Goal: Information Seeking & Learning: Check status

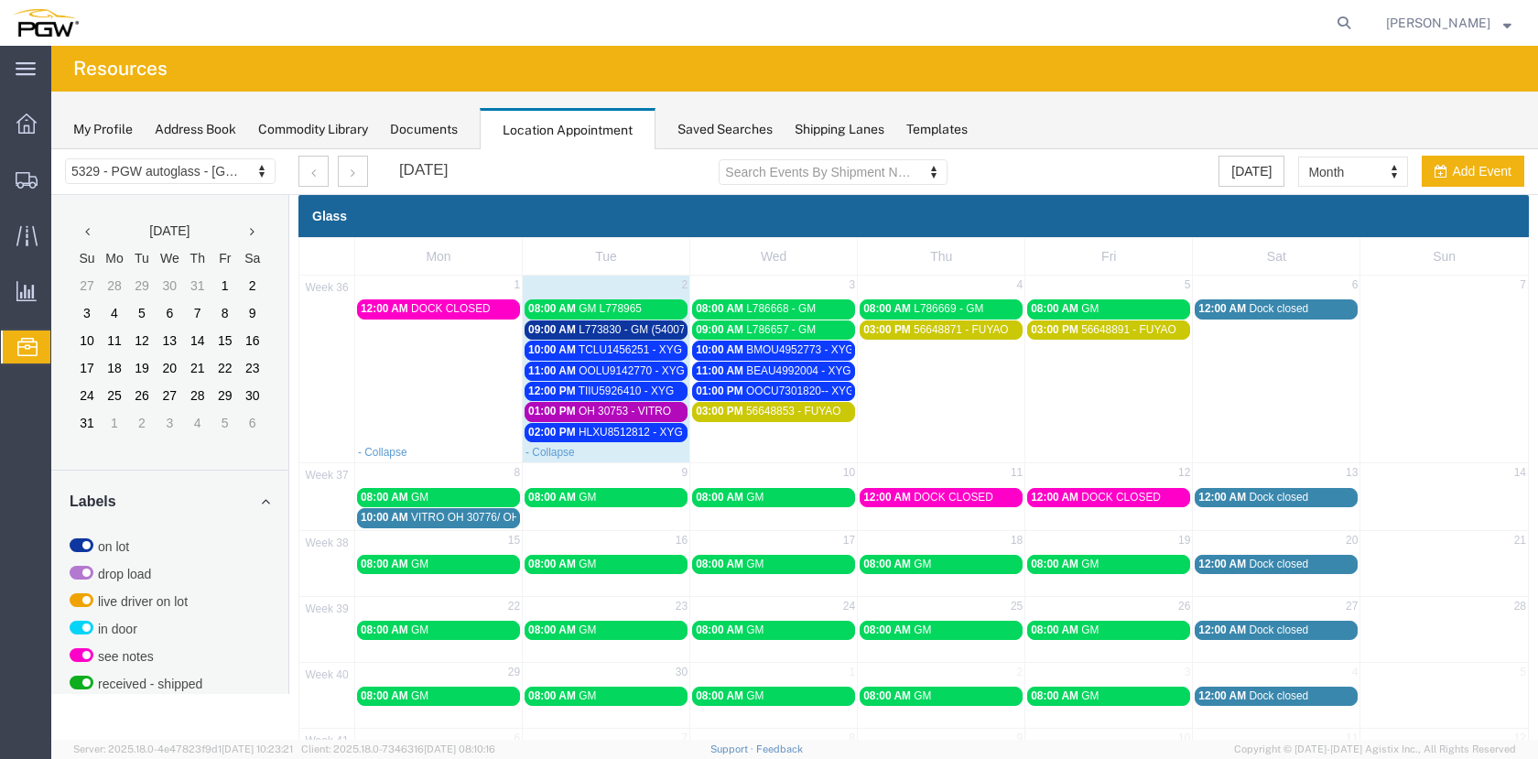
scroll to position [679, 0]
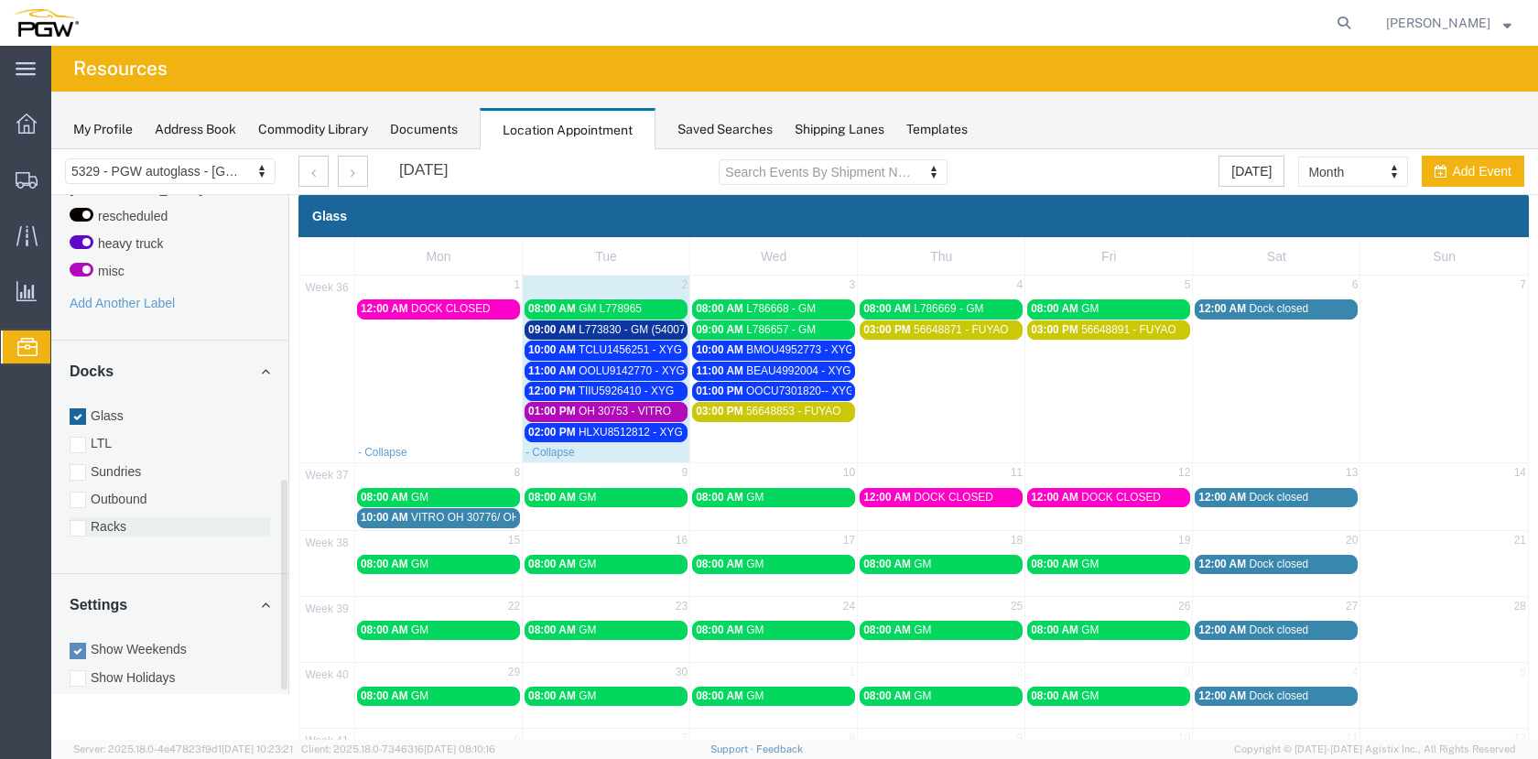
click at [73, 520] on div at bounding box center [78, 528] width 16 height 16
click at [51, 149] on input "Racks" at bounding box center [51, 149] width 0 height 0
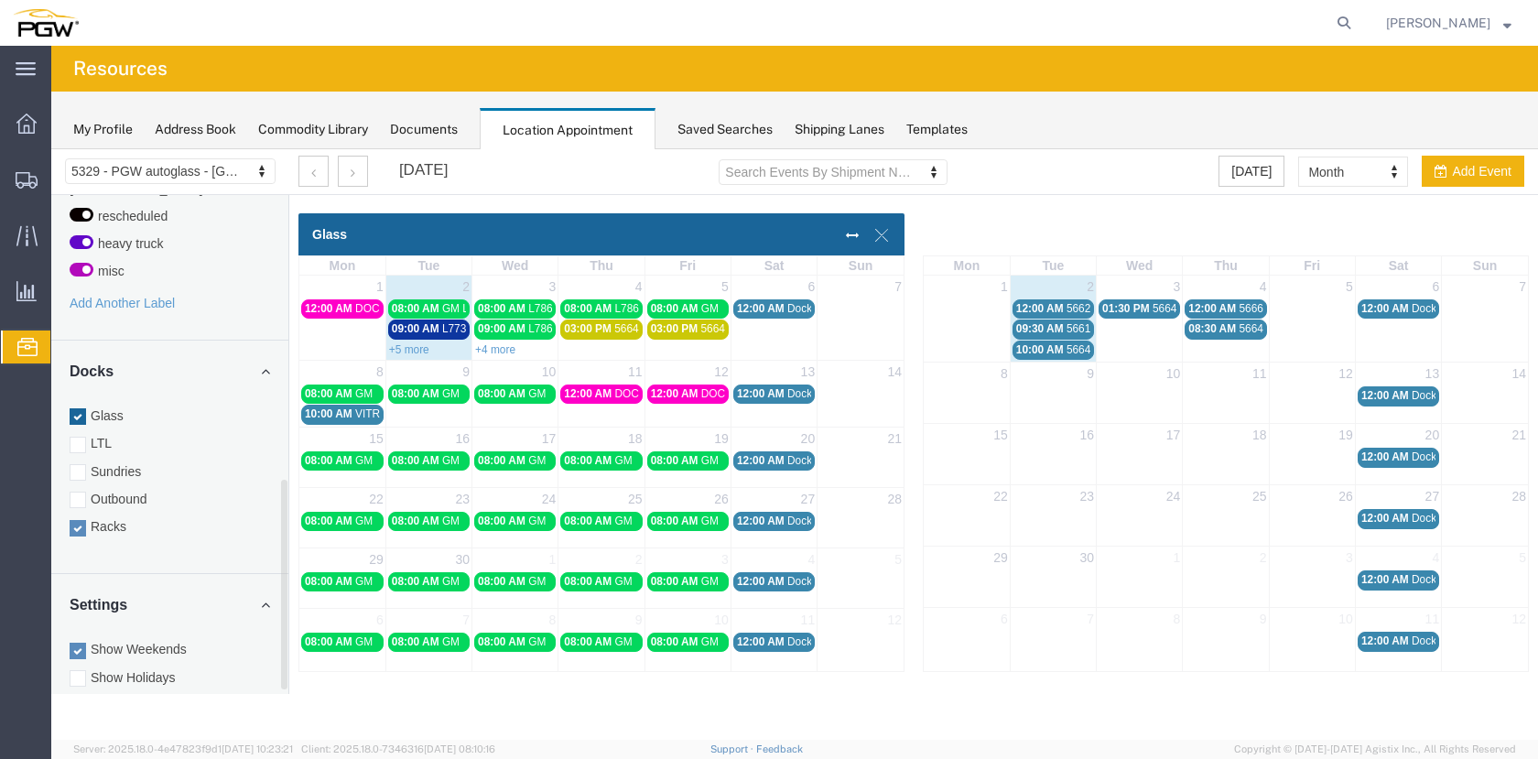
drag, startPoint x: 76, startPoint y: 399, endPoint x: 953, endPoint y: 724, distance: 935.6
click at [76, 408] on div at bounding box center [78, 416] width 16 height 16
click at [51, 149] on input "Glass" at bounding box center [51, 149] width 0 height 0
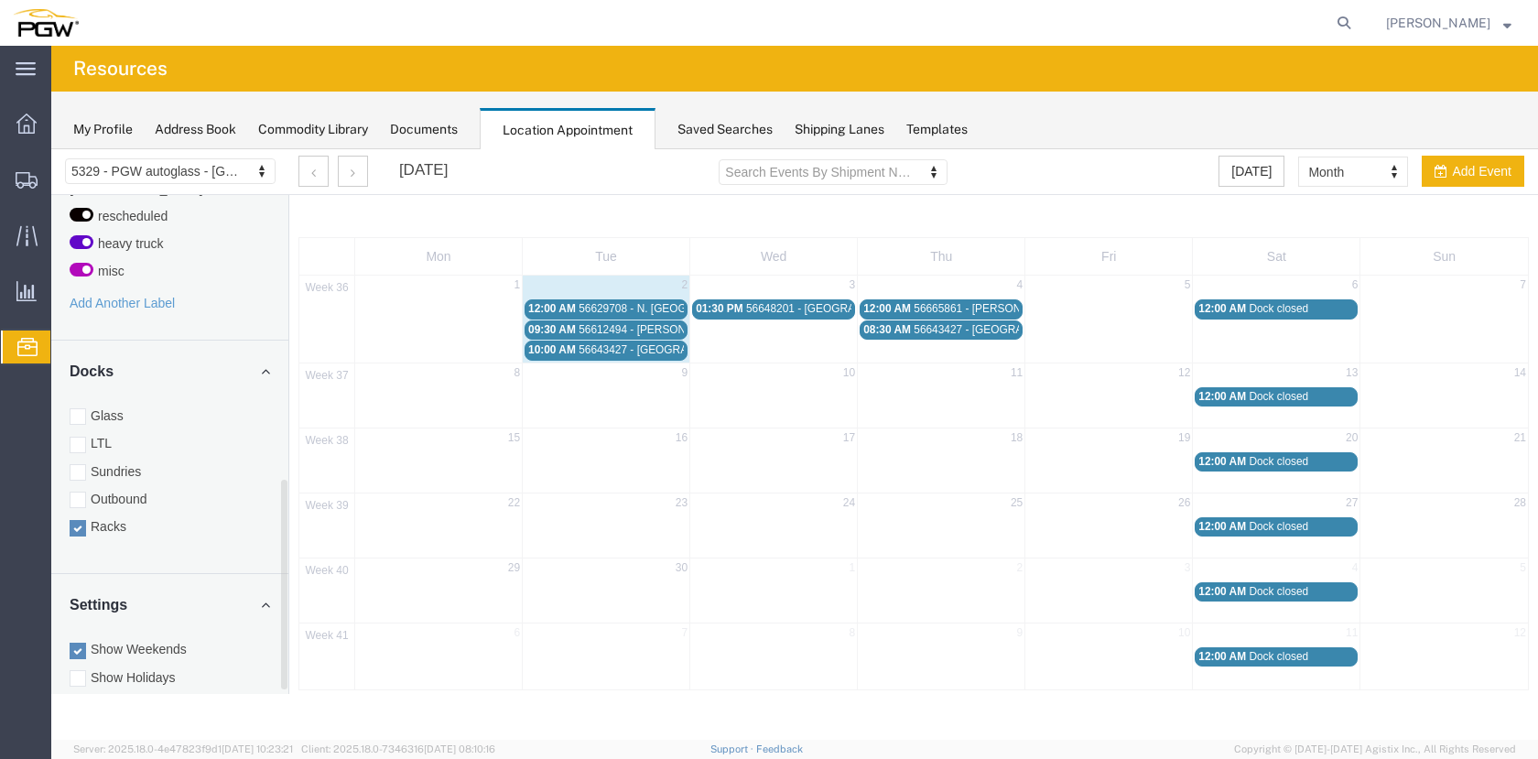
drag, startPoint x: 72, startPoint y: 397, endPoint x: 108, endPoint y: 523, distance: 131.3
click at [73, 408] on div at bounding box center [78, 416] width 16 height 16
click at [51, 149] on input "Glass" at bounding box center [51, 149] width 0 height 0
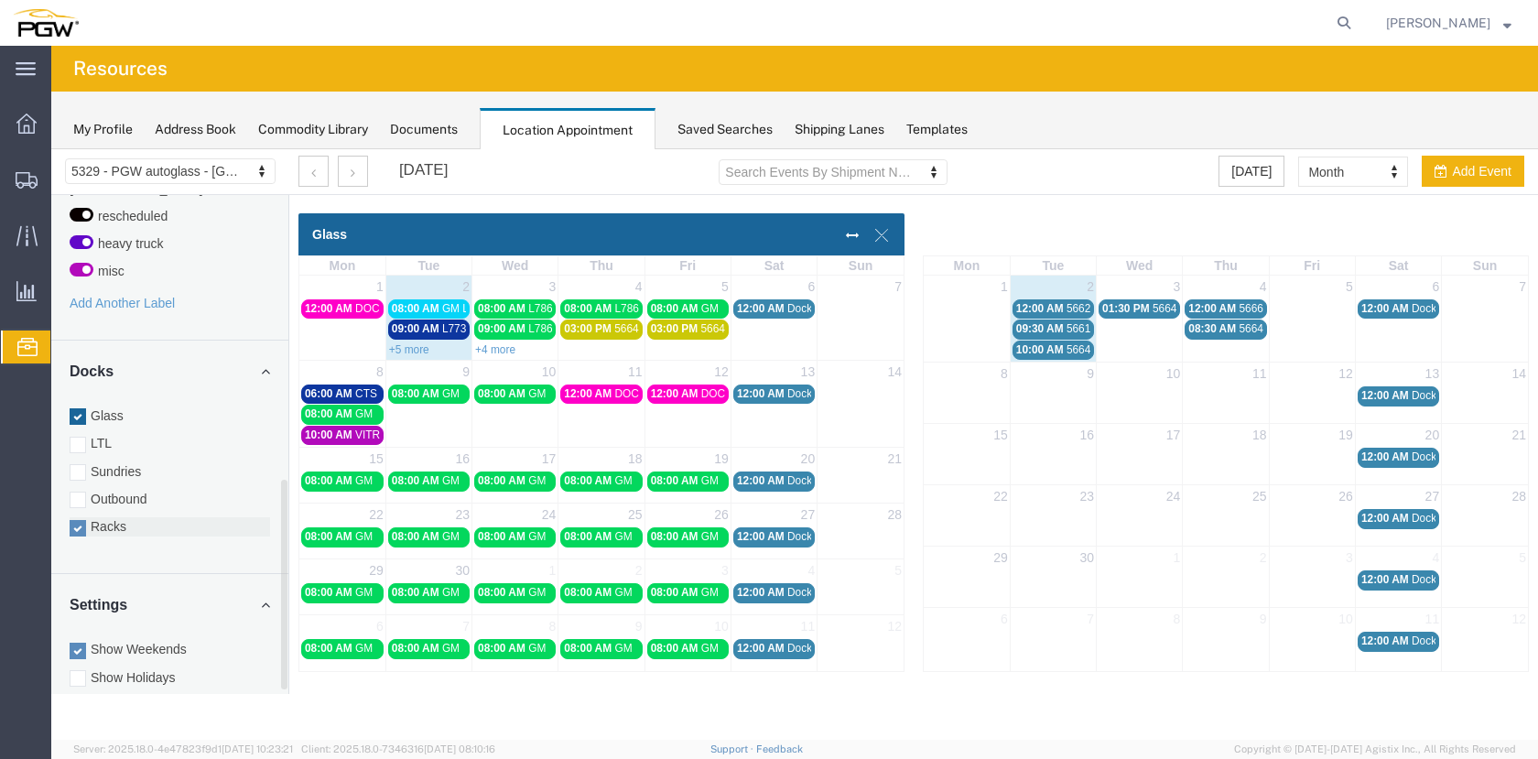
click at [80, 520] on div at bounding box center [78, 528] width 16 height 16
click at [51, 149] on input "Racks" at bounding box center [51, 149] width 0 height 0
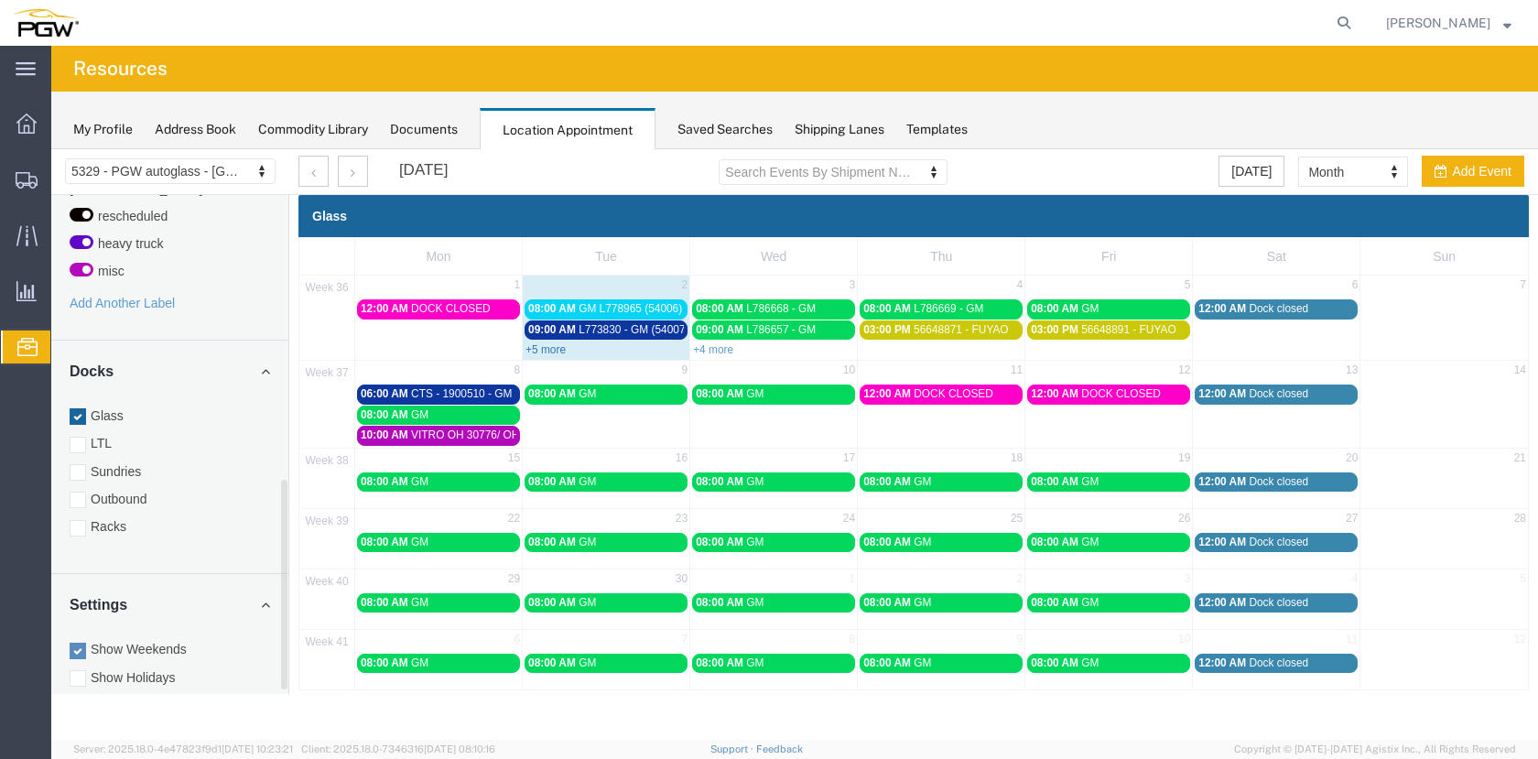
click at [543, 352] on link "+5 more" at bounding box center [546, 349] width 40 height 13
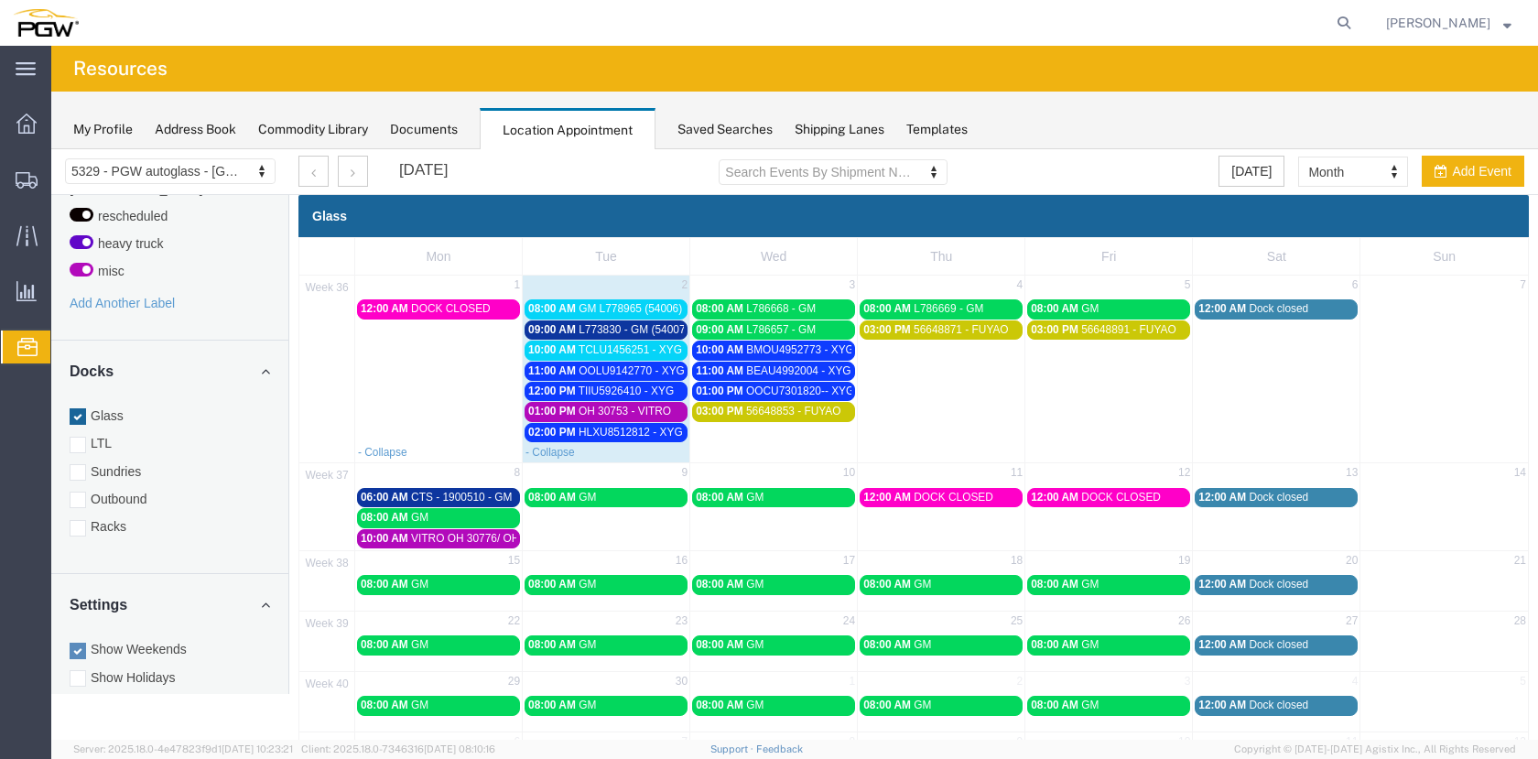
click at [649, 305] on span "GM L778965 (54006)" at bounding box center [630, 308] width 103 height 13
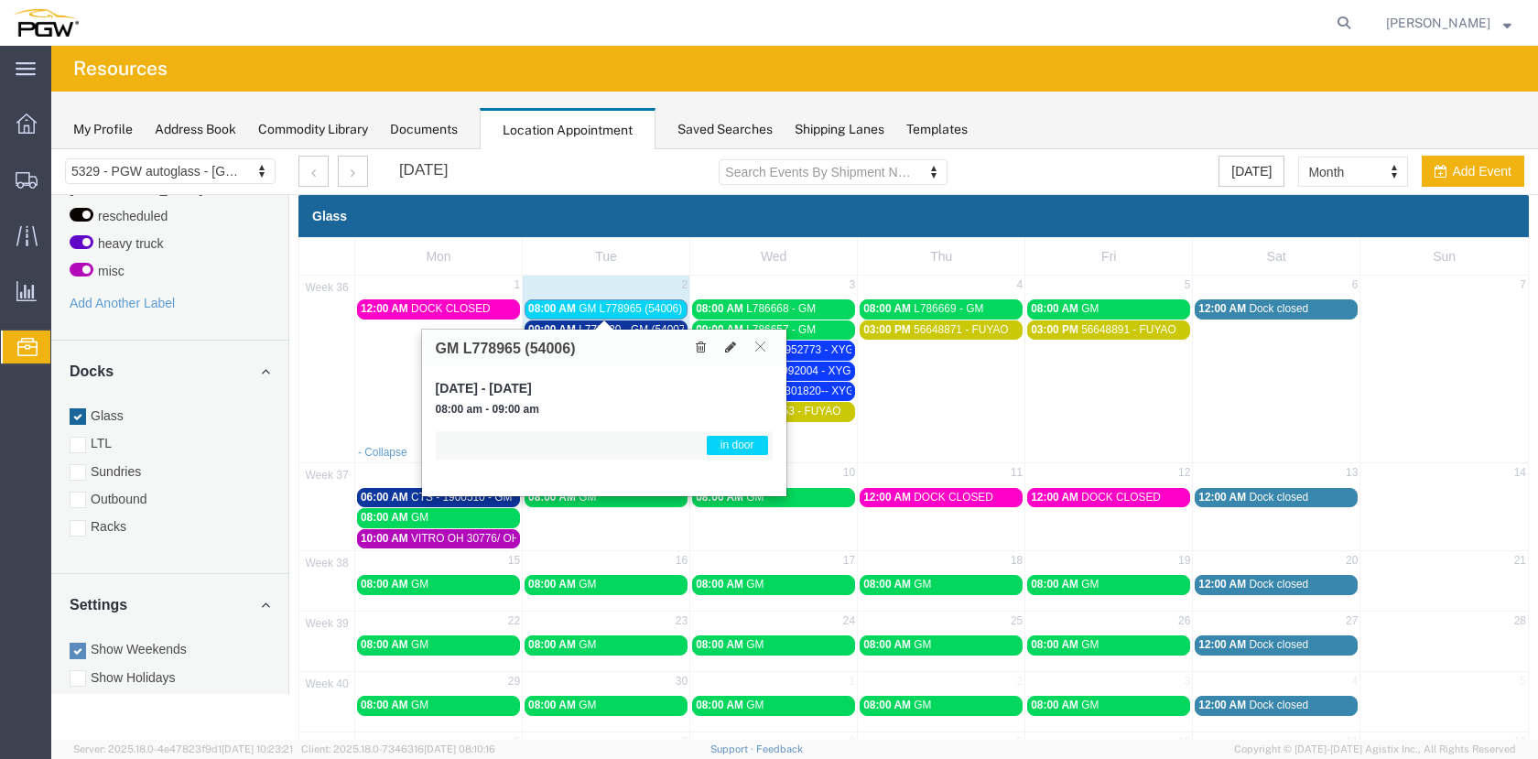
click at [651, 303] on span "GM L778965 (54006)" at bounding box center [630, 308] width 103 height 13
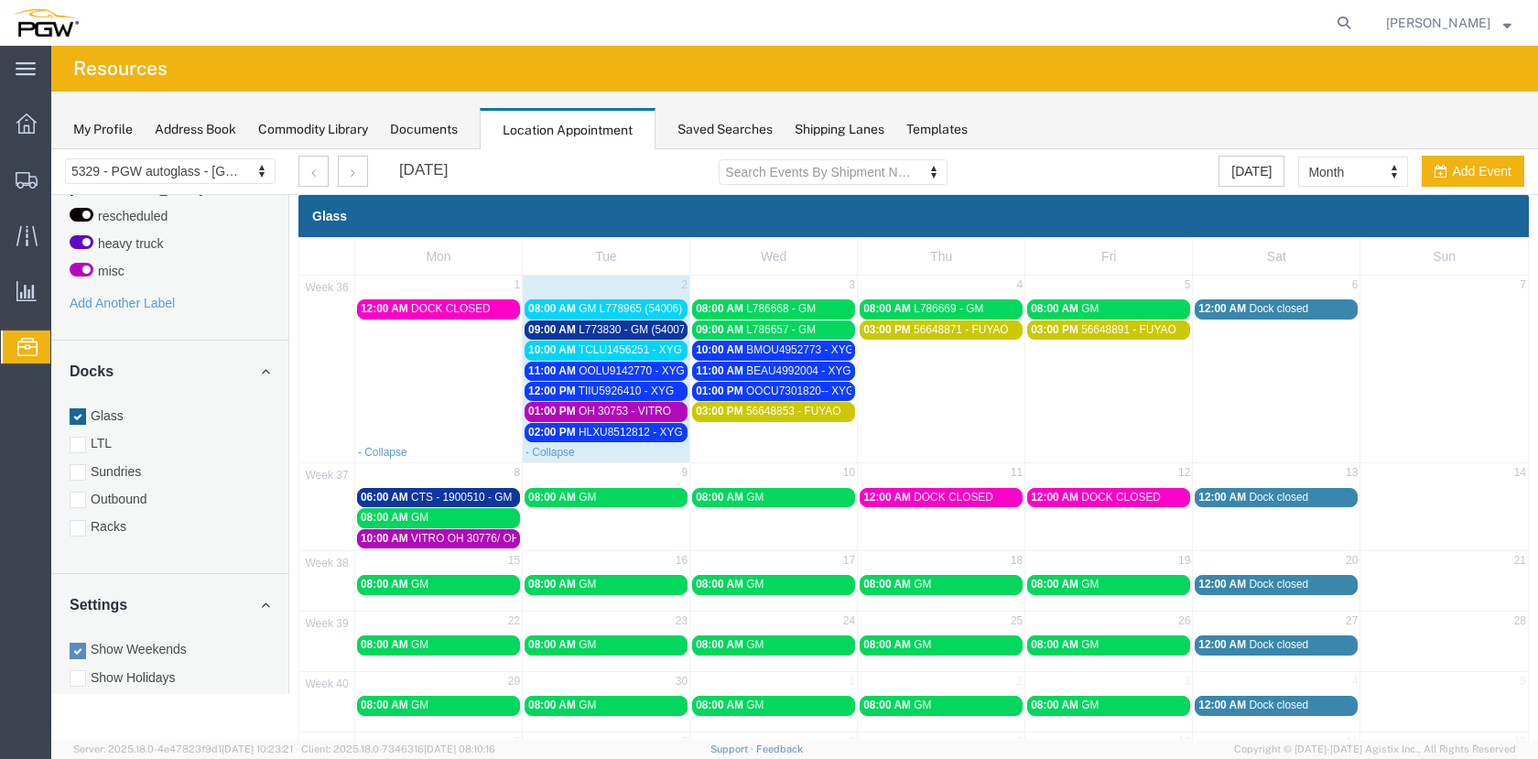
click at [612, 353] on span "TCLU1456251 - XYG" at bounding box center [630, 349] width 103 height 13
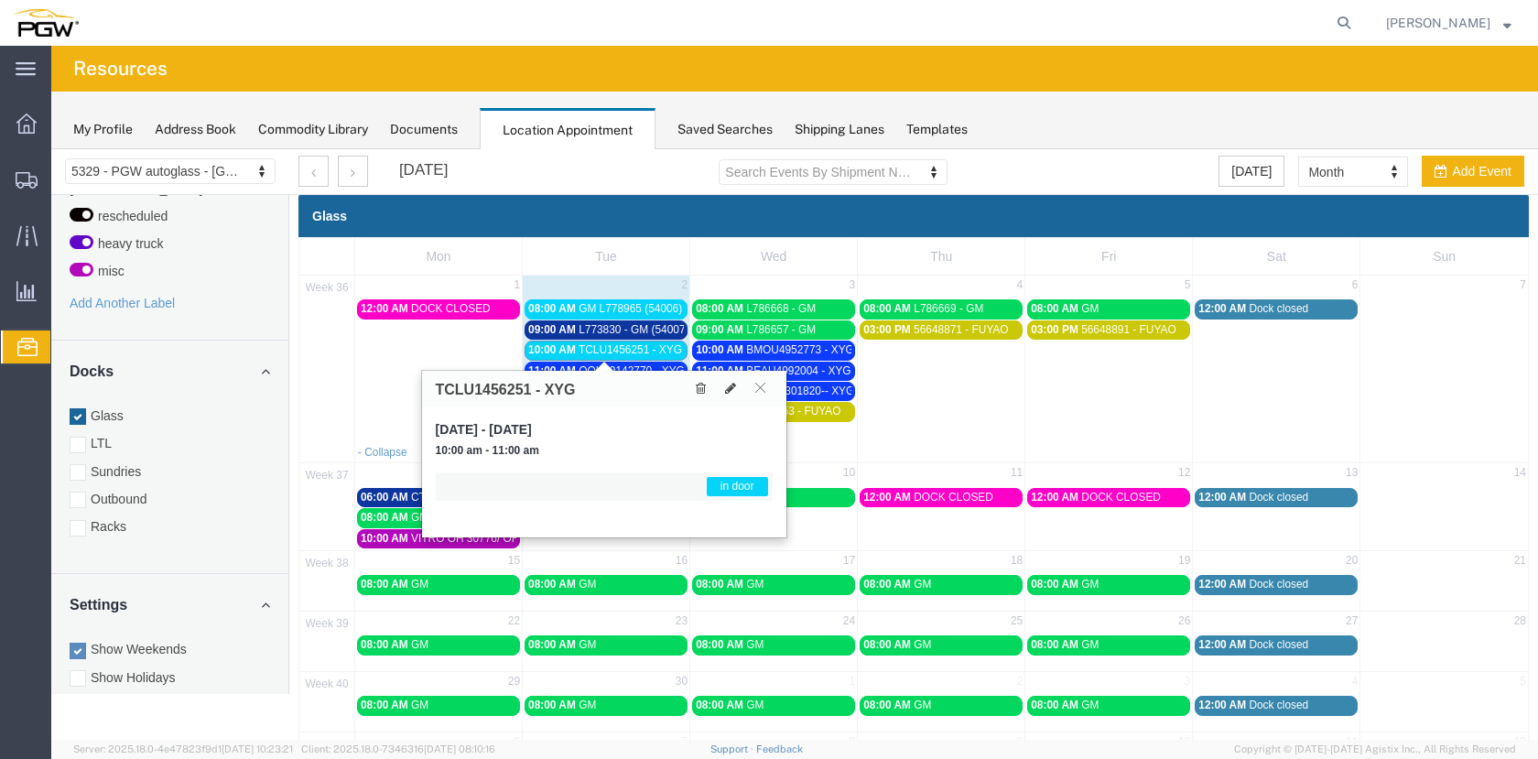
click at [612, 349] on span "TCLU1456251 - XYG" at bounding box center [630, 349] width 103 height 13
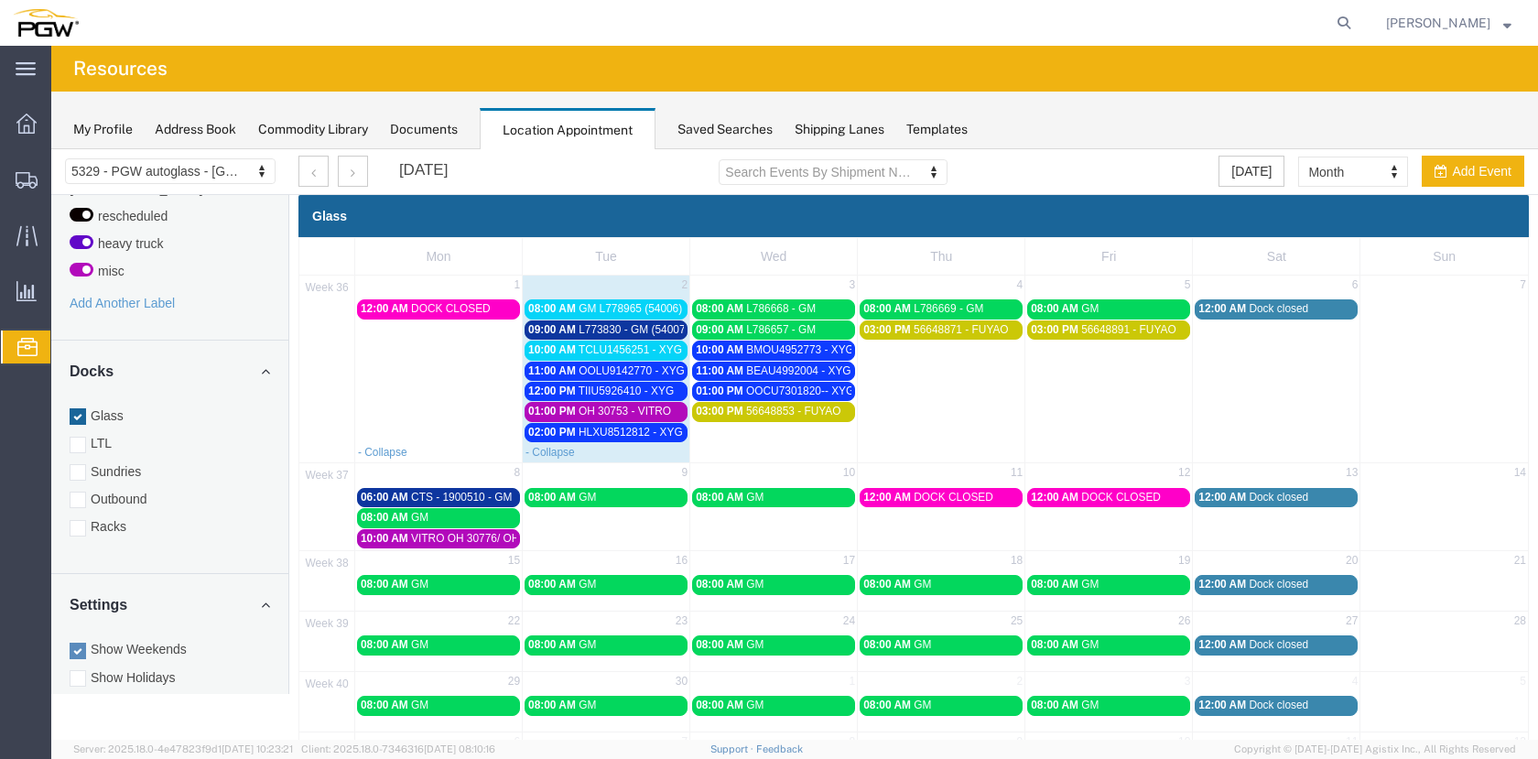
click at [657, 370] on span "OOLU9142770 - XYG" at bounding box center [632, 370] width 106 height 13
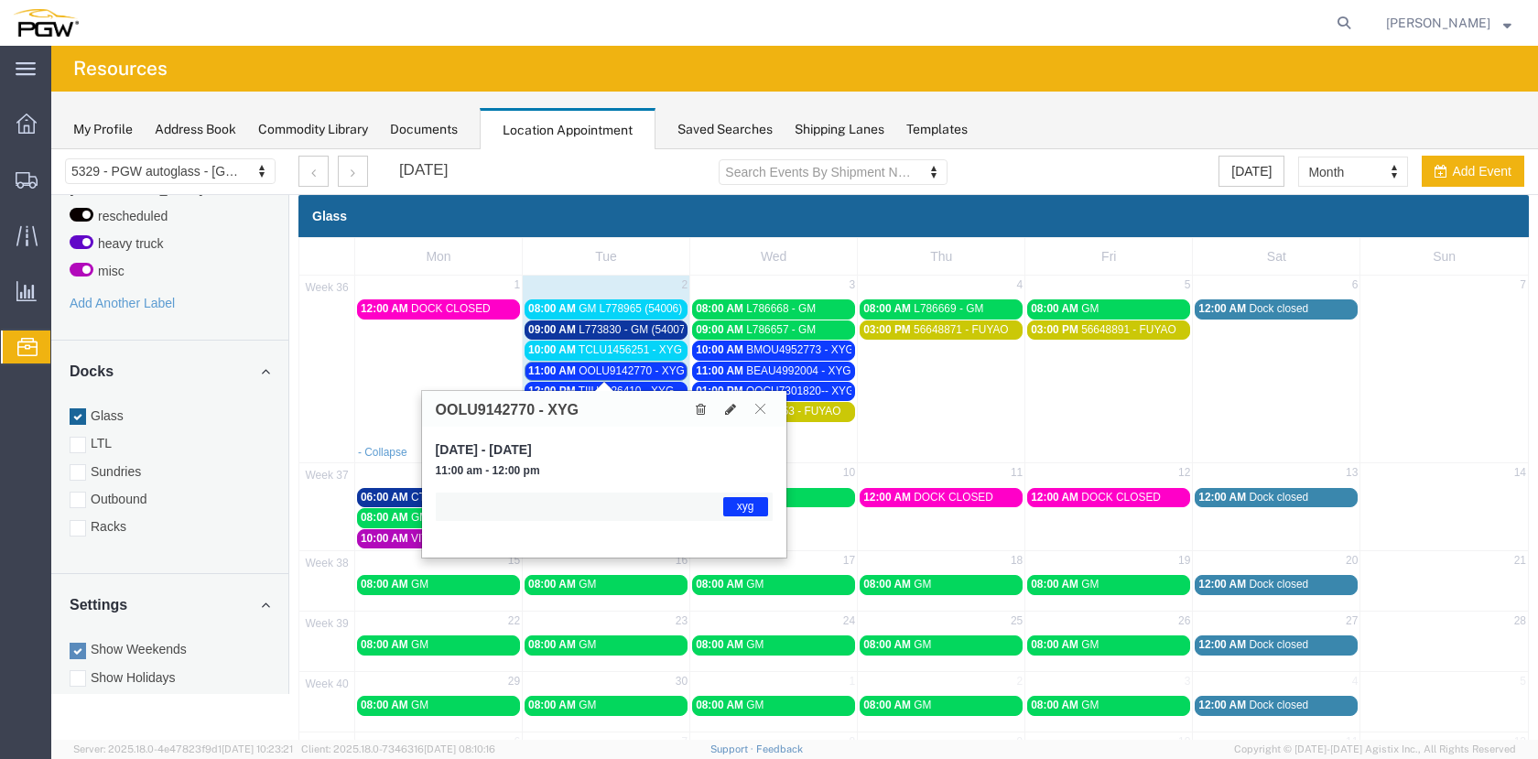
click at [657, 370] on span "OOLU9142770 - XYG" at bounding box center [632, 370] width 106 height 13
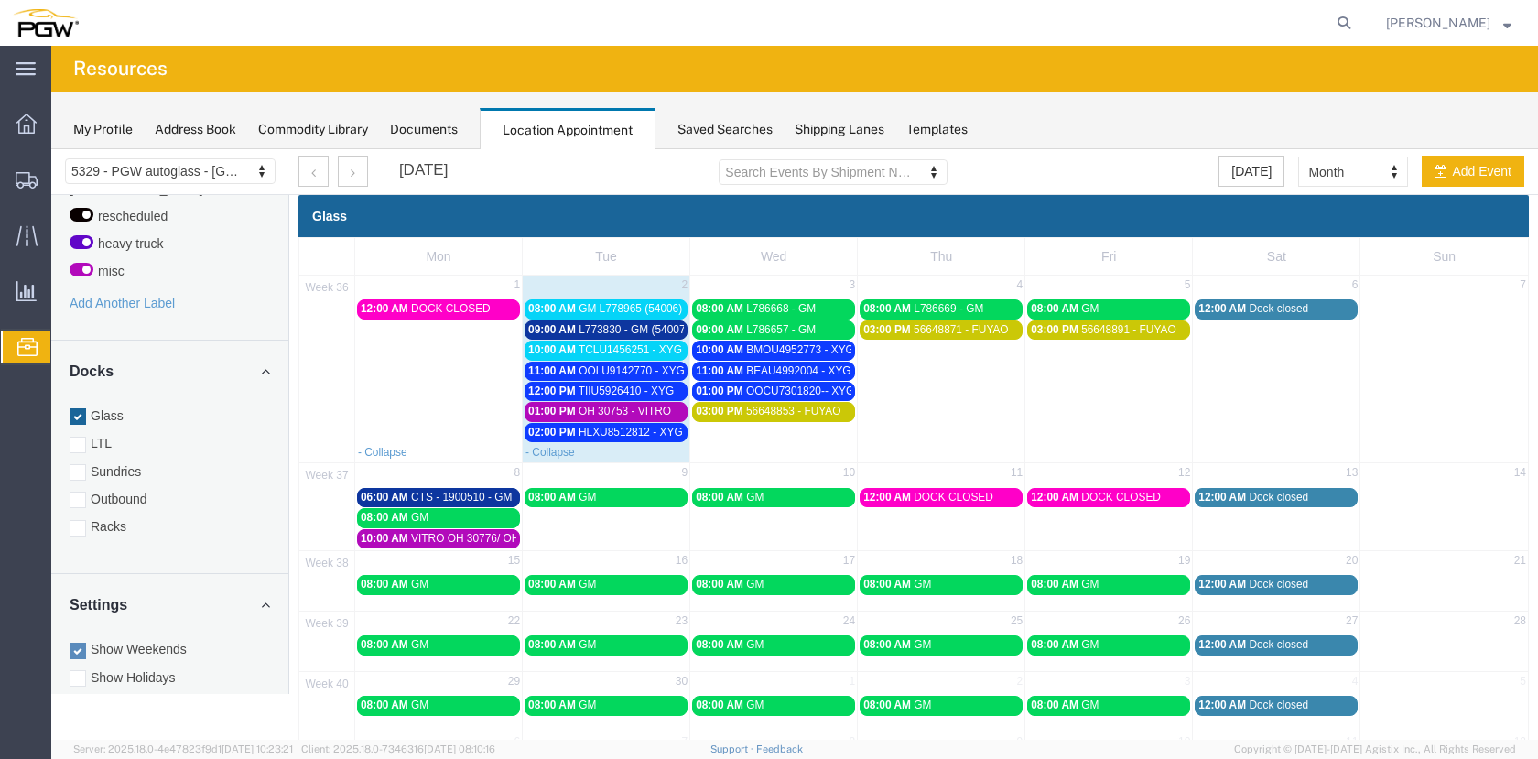
click at [582, 426] on span "HLXU8512812 - XYG" at bounding box center [631, 432] width 104 height 13
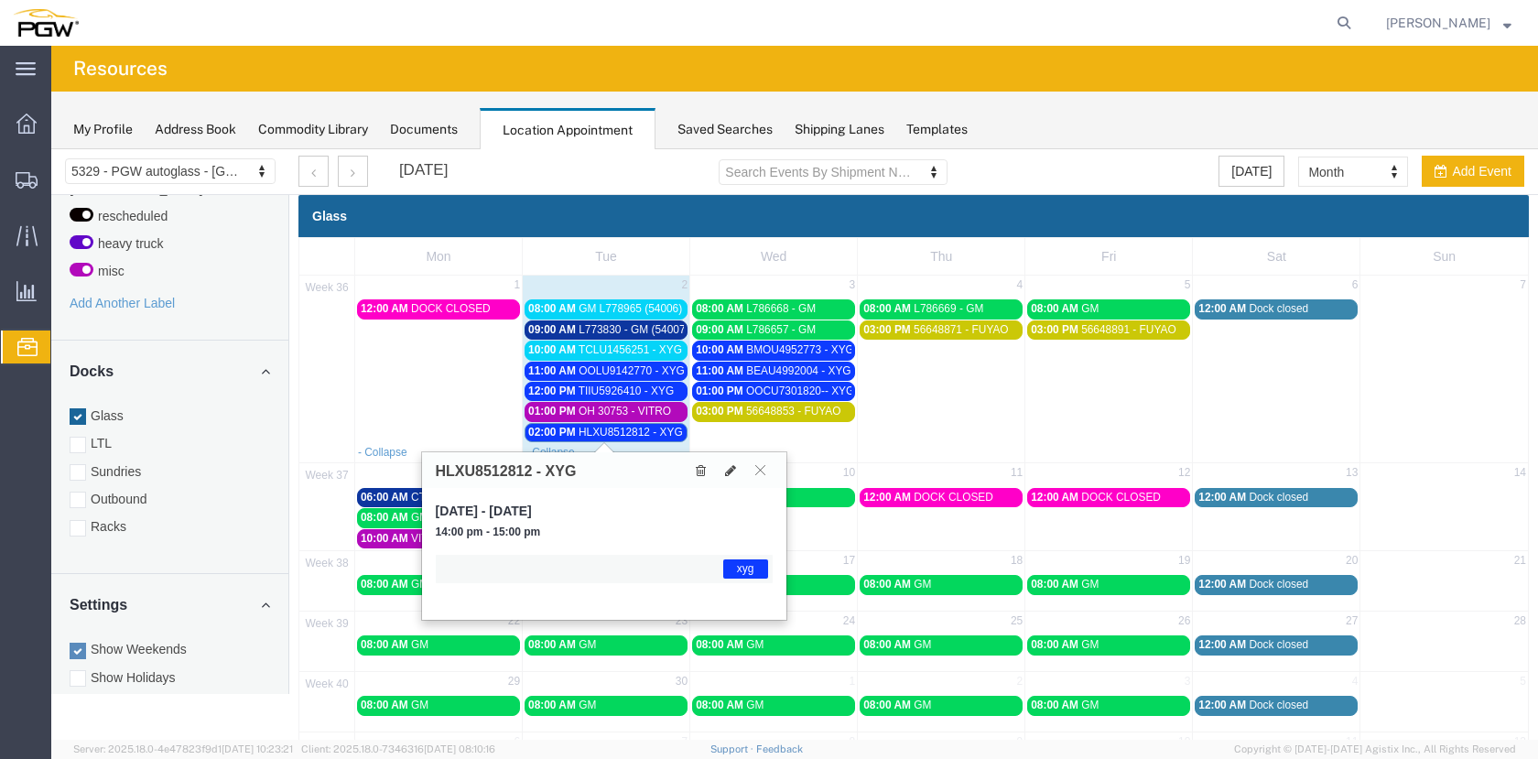
click at [583, 426] on span "HLXU8512812 - XYG" at bounding box center [631, 432] width 104 height 13
